Goal: Task Accomplishment & Management: Manage account settings

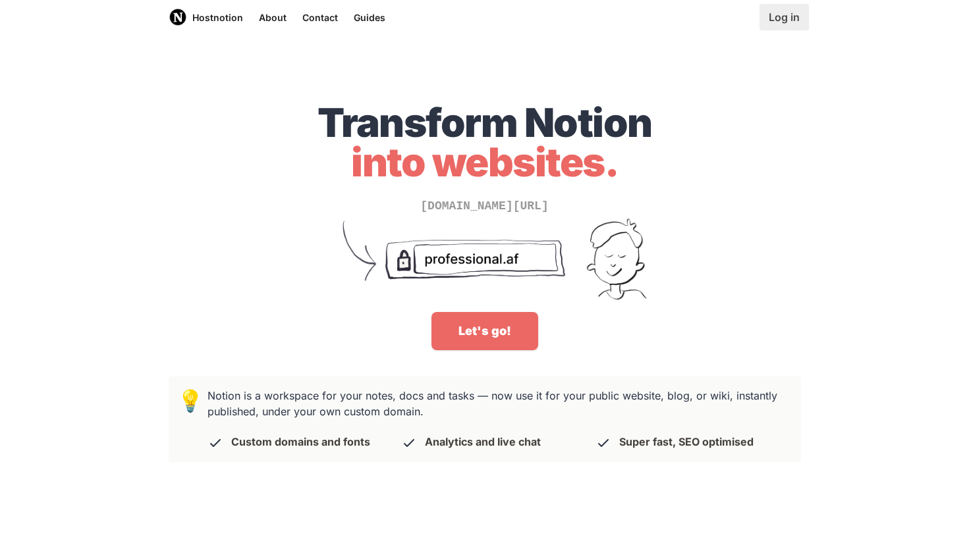
click at [777, 22] on link "Log in" at bounding box center [784, 17] width 49 height 26
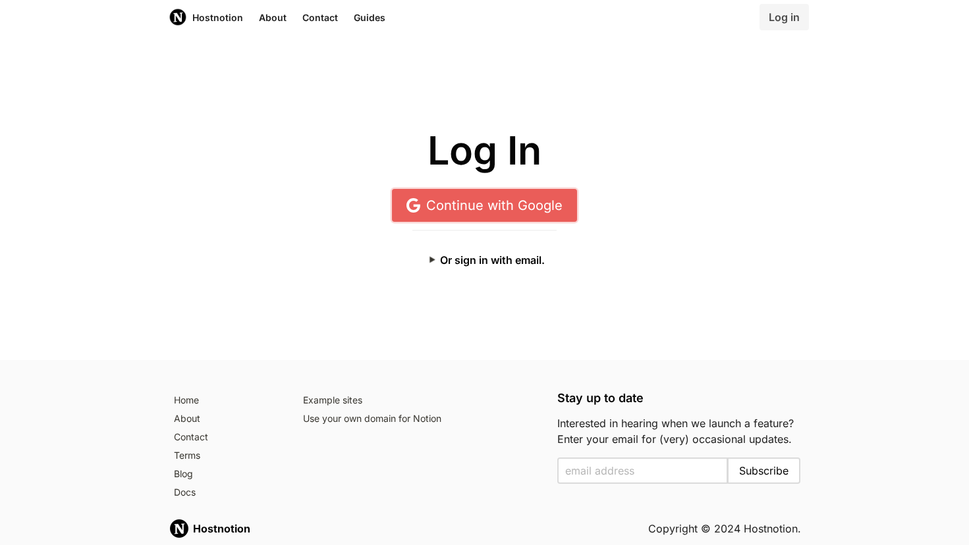
click at [505, 204] on link "Continue with Google" at bounding box center [484, 205] width 185 height 33
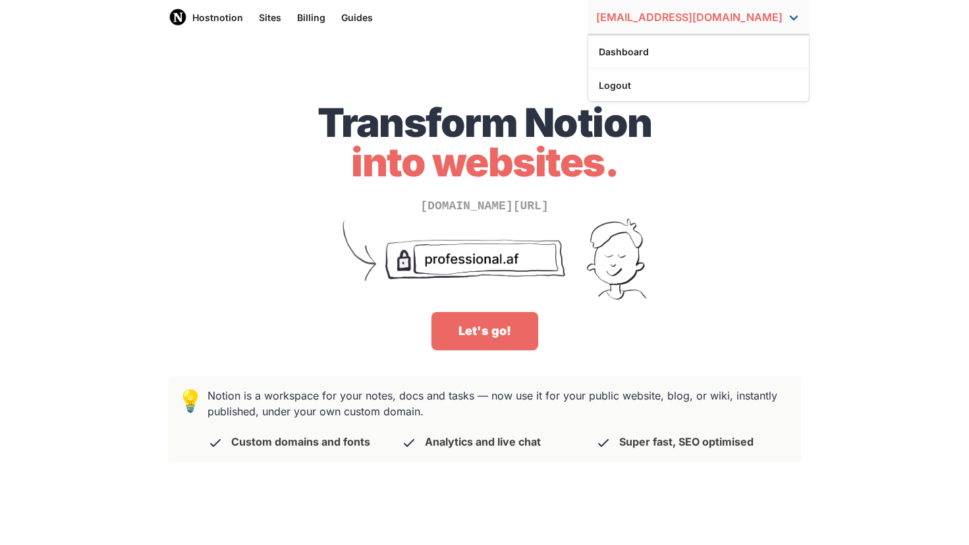
click at [743, 22] on link "pmigueli@gmail.com" at bounding box center [698, 17] width 221 height 34
click at [707, 45] on link "Dashboard" at bounding box center [698, 52] width 221 height 22
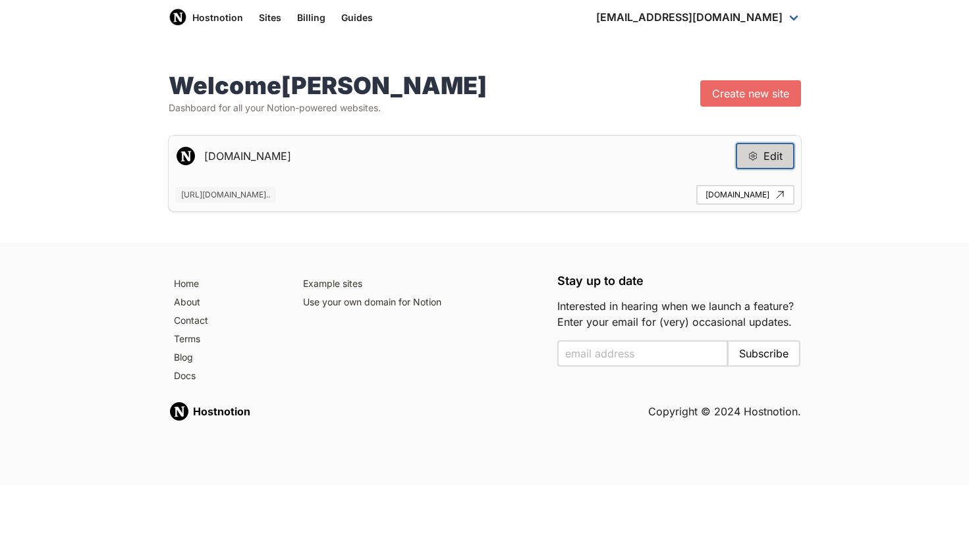
click at [760, 155] on button "Edit" at bounding box center [765, 156] width 59 height 26
type input "www.pablodemiguel.me"
type input "https://www.notion.so/pablodemiguel/hi-i-m-pablo-de-miguel-4feb52170e824fb580db…"
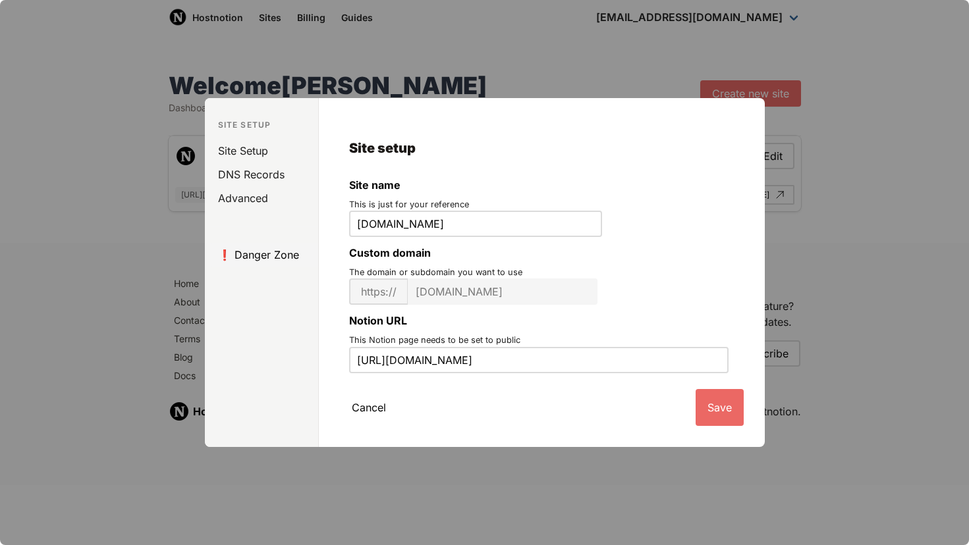
click at [257, 254] on link "❗️ Danger Zone" at bounding box center [264, 255] width 108 height 24
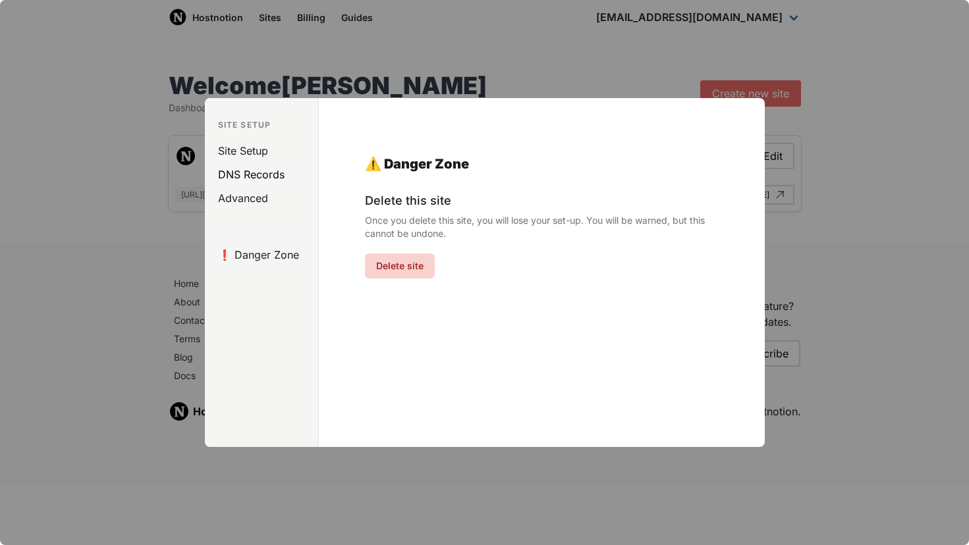
click at [256, 172] on link "DNS Records" at bounding box center [264, 175] width 108 height 24
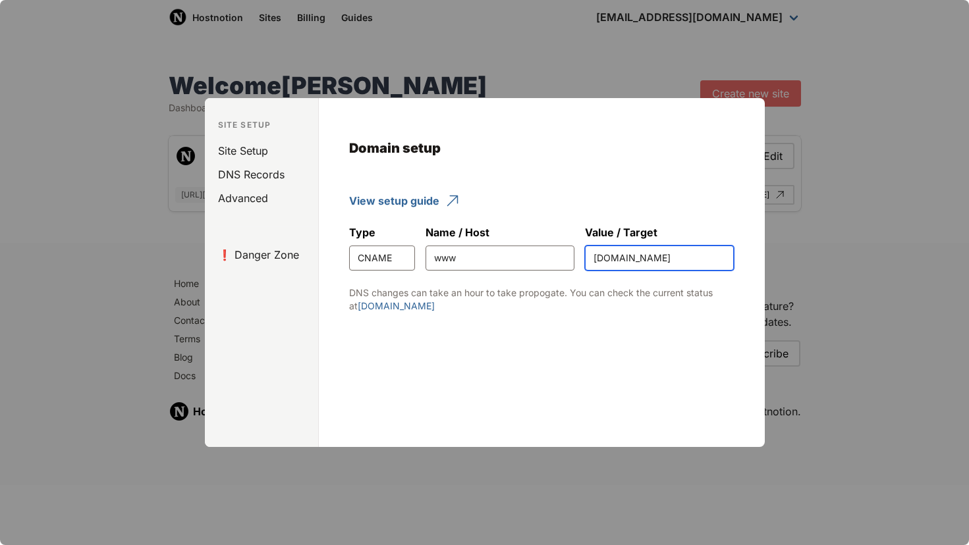
click at [626, 258] on input "cname.hostnotion.co" at bounding box center [659, 258] width 149 height 25
click at [243, 178] on link "DNS Records" at bounding box center [264, 175] width 108 height 24
click at [245, 157] on link "Site Setup" at bounding box center [264, 151] width 108 height 24
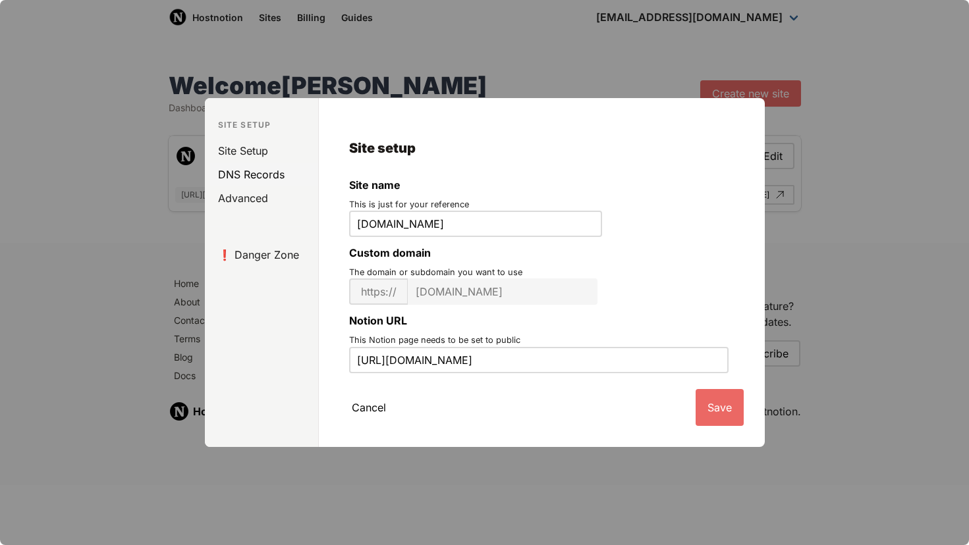
click at [241, 172] on link "DNS Records" at bounding box center [264, 175] width 108 height 24
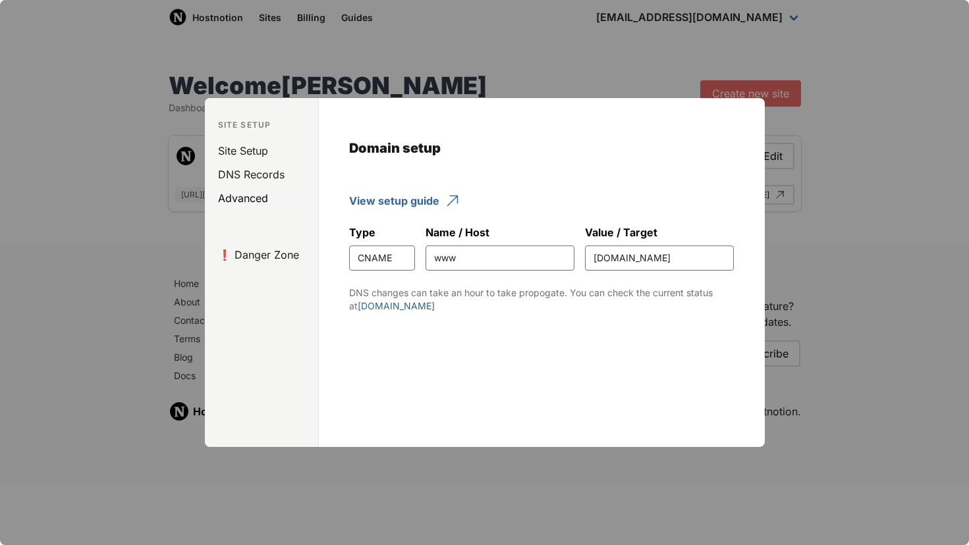
click at [234, 198] on link "Advanced" at bounding box center [264, 198] width 108 height 24
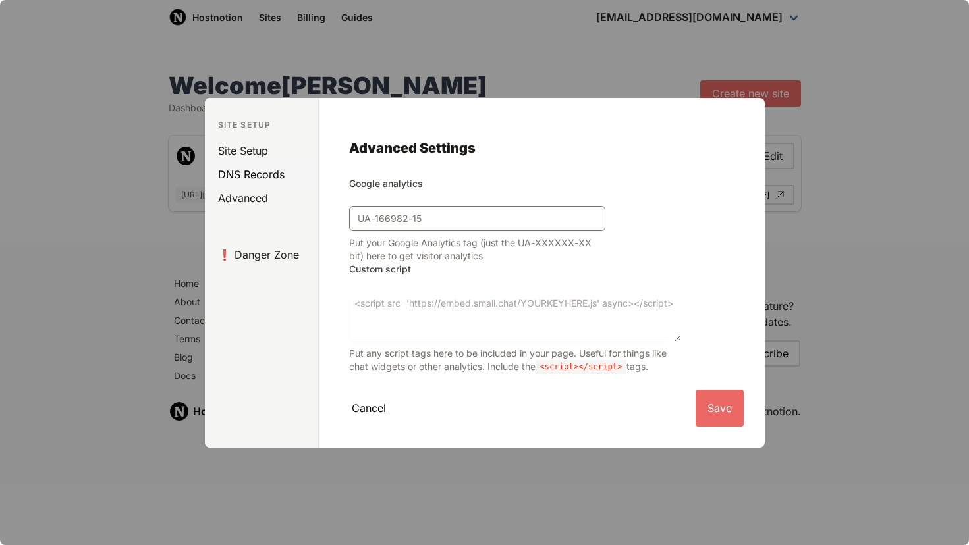
click at [246, 169] on link "DNS Records" at bounding box center [264, 175] width 108 height 24
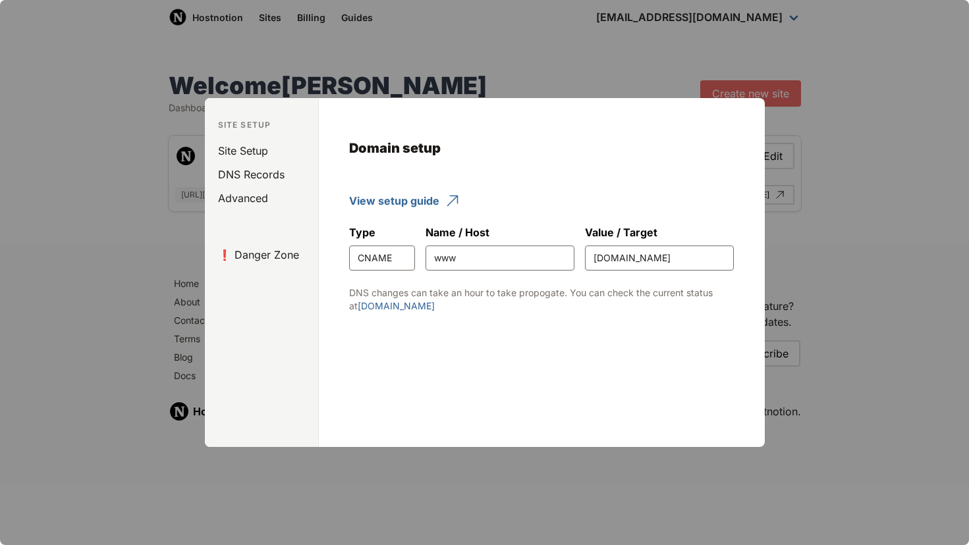
click at [258, 133] on aside "Site Setup Site Setup DNS Records Advanced ❗️ Danger Zone" at bounding box center [262, 272] width 114 height 349
click at [258, 142] on link "Site Setup" at bounding box center [264, 151] width 108 height 24
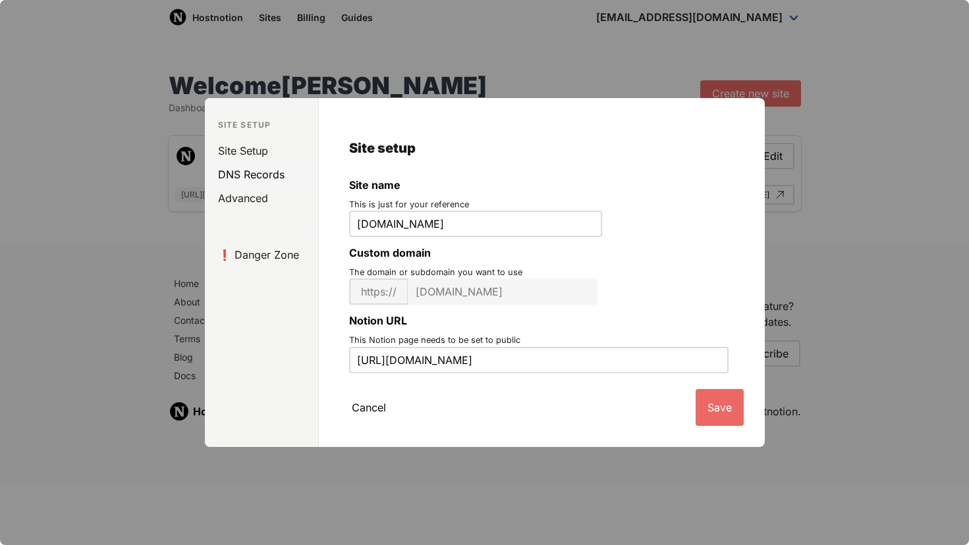
click at [253, 165] on link "DNS Records" at bounding box center [264, 175] width 108 height 24
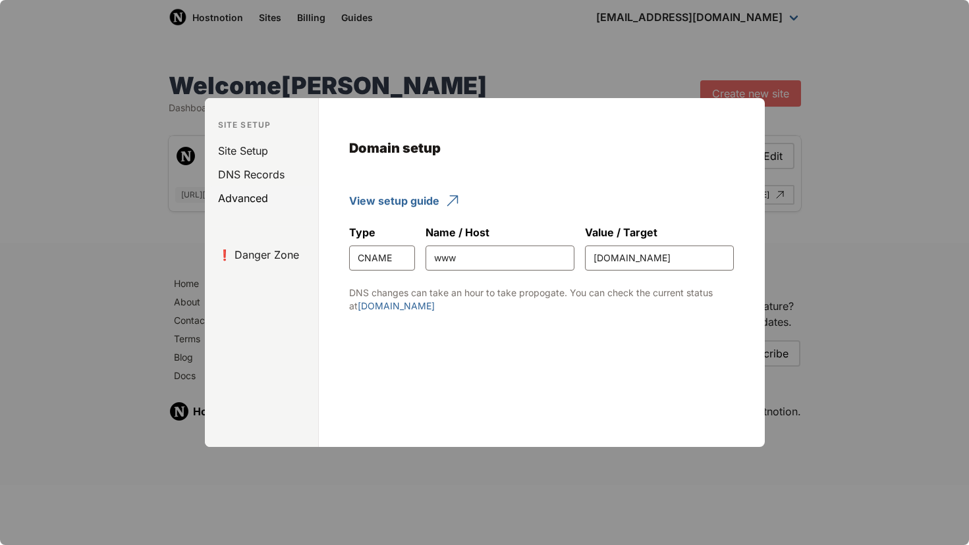
click at [251, 208] on link "Advanced" at bounding box center [264, 198] width 108 height 24
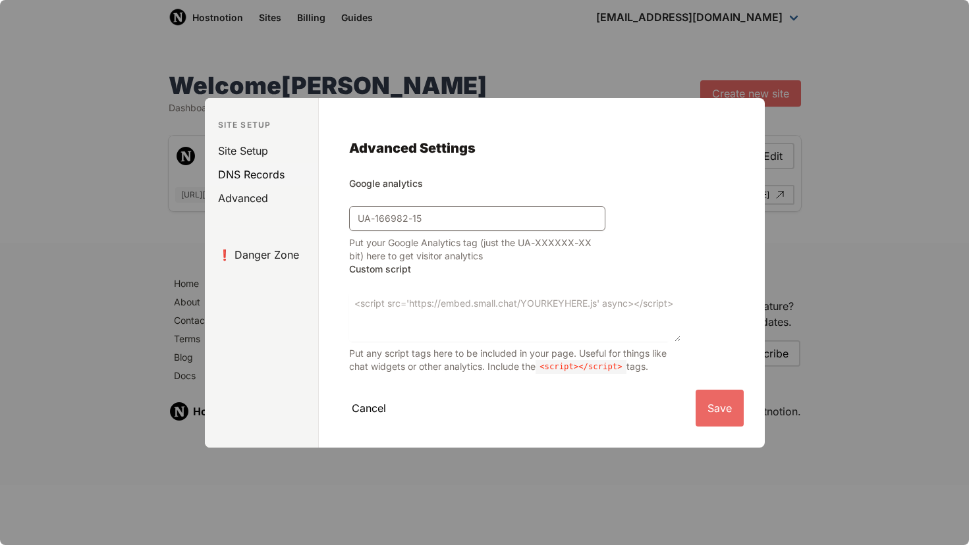
click at [257, 172] on link "DNS Records" at bounding box center [264, 175] width 108 height 24
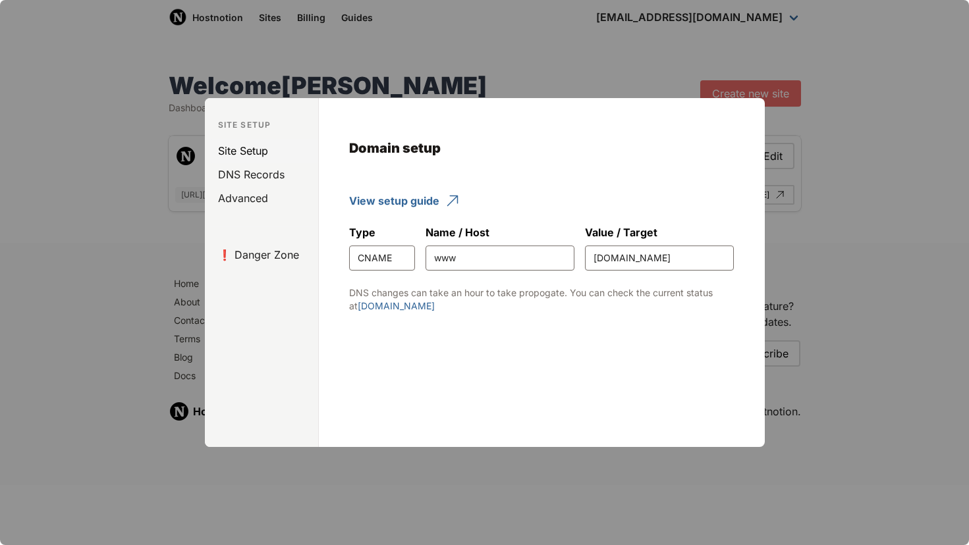
click at [257, 152] on link "Site Setup" at bounding box center [264, 151] width 108 height 24
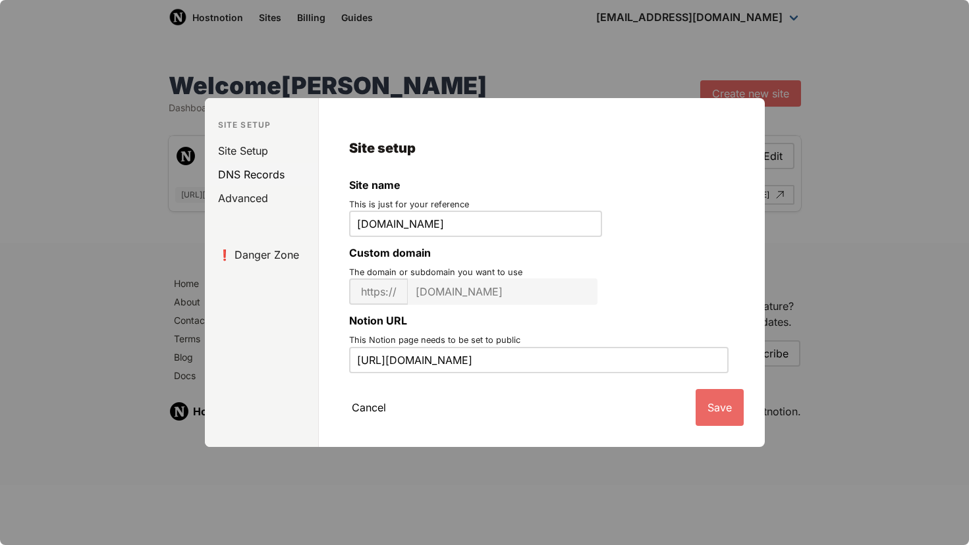
click at [254, 174] on link "DNS Records" at bounding box center [264, 175] width 108 height 24
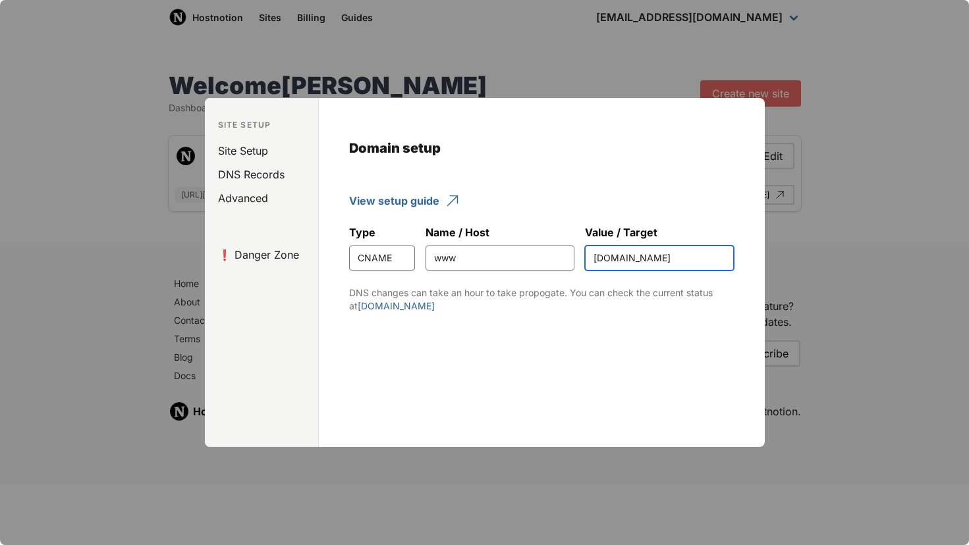
click at [607, 250] on input "cname.hostnotion.co" at bounding box center [659, 258] width 149 height 25
click at [565, 42] on div at bounding box center [484, 272] width 969 height 545
